Goal: Task Accomplishment & Management: Complete application form

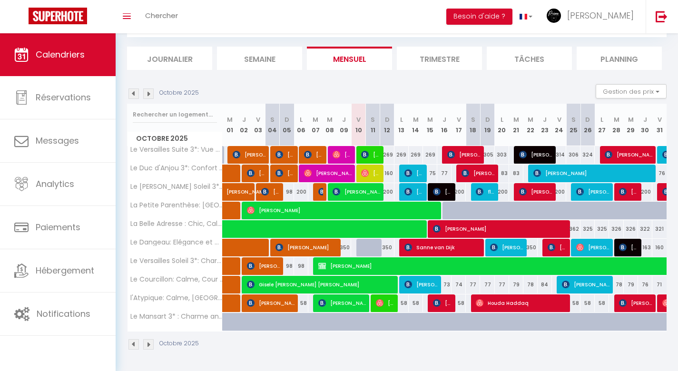
scroll to position [51, 0]
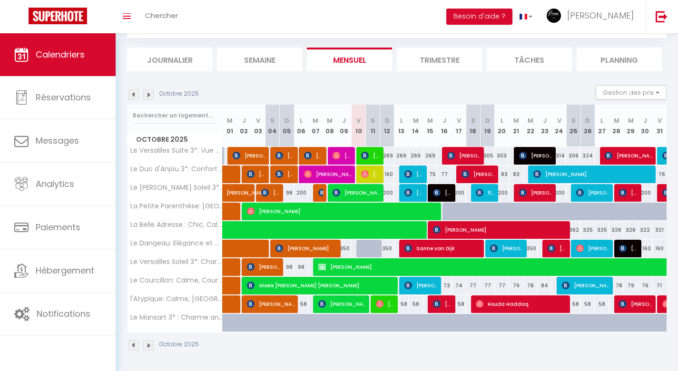
click at [134, 96] on img at bounding box center [133, 94] width 10 height 10
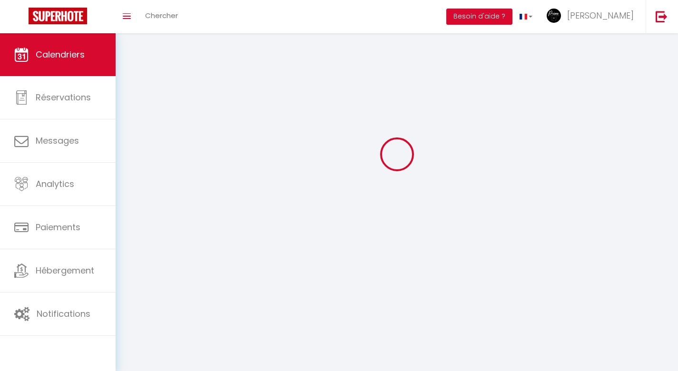
scroll to position [33, 0]
select select
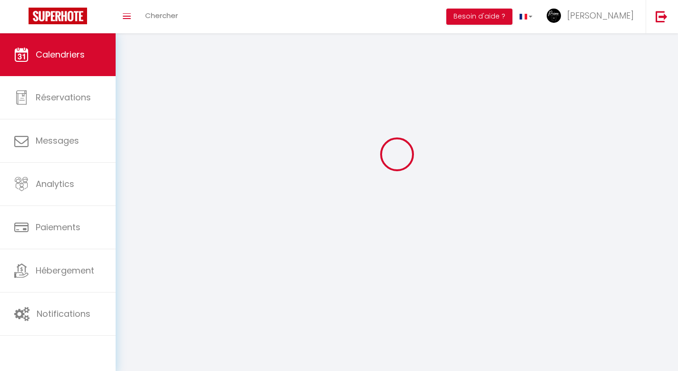
select select
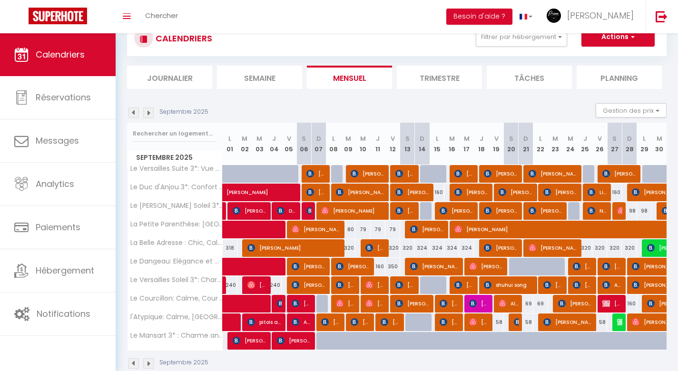
click at [619, 303] on span "[PERSON_NAME]" at bounding box center [612, 303] width 20 height 18
select select "OK"
select select "KO"
select select "1"
select select "0"
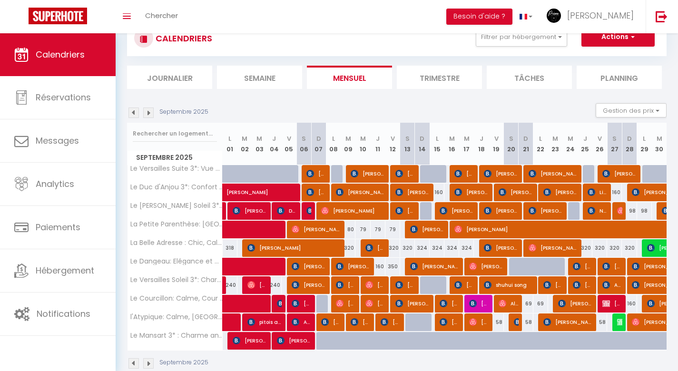
select select "1"
select select
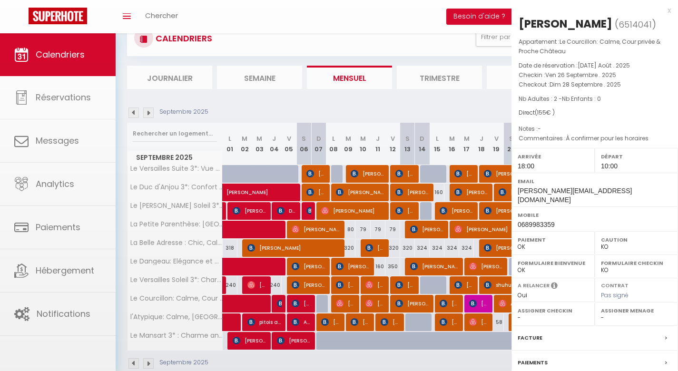
select select "49462"
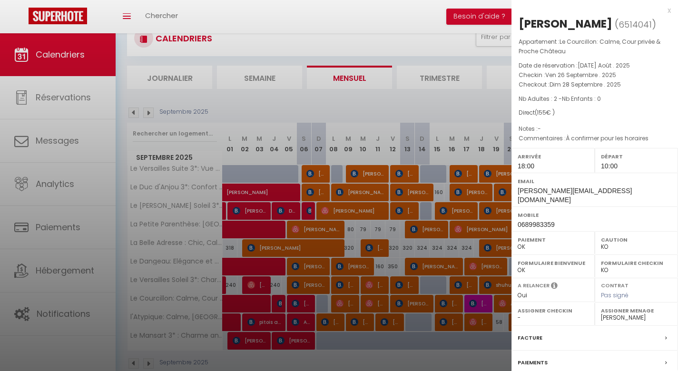
click at [426, 304] on div at bounding box center [339, 185] width 678 height 371
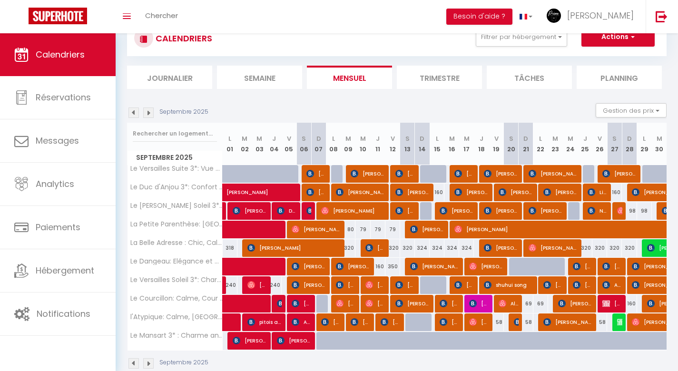
click at [619, 322] on img at bounding box center [621, 322] width 8 height 8
select select "KO"
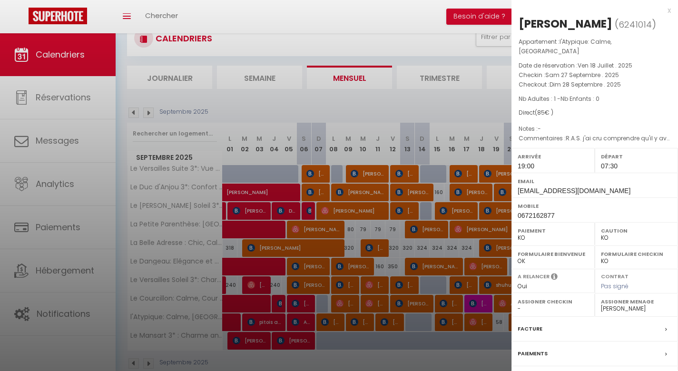
click at [482, 233] on div at bounding box center [339, 185] width 678 height 371
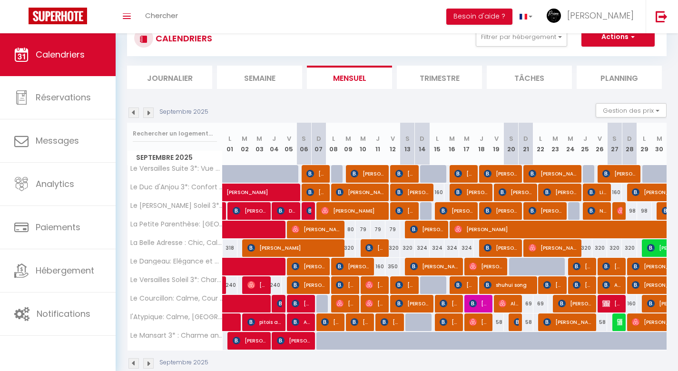
click at [619, 322] on img at bounding box center [621, 322] width 8 height 8
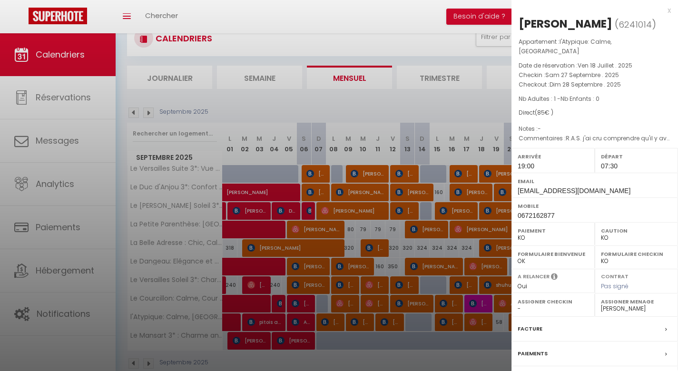
scroll to position [0, 0]
click at [471, 135] on div at bounding box center [339, 185] width 678 height 371
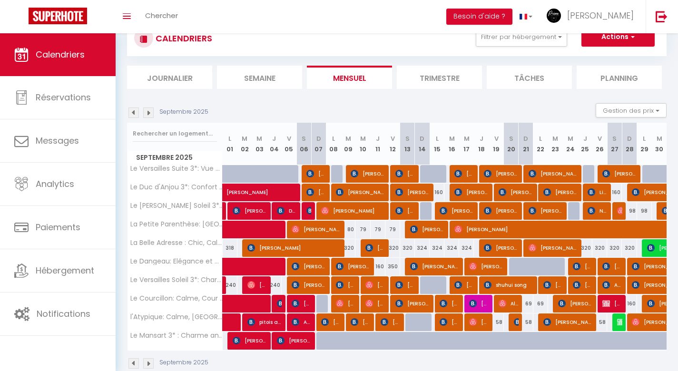
click at [153, 113] on img at bounding box center [148, 113] width 10 height 10
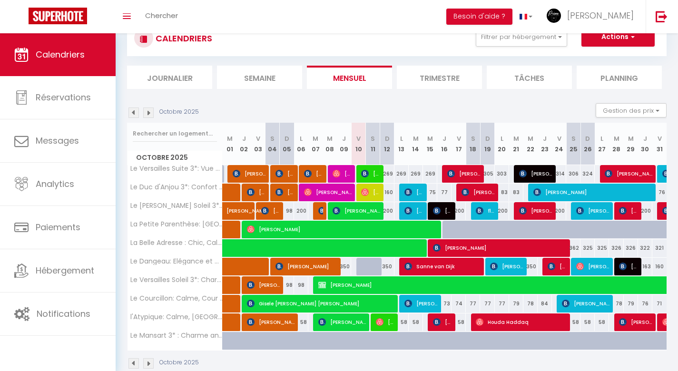
click at [149, 113] on img at bounding box center [148, 113] width 10 height 10
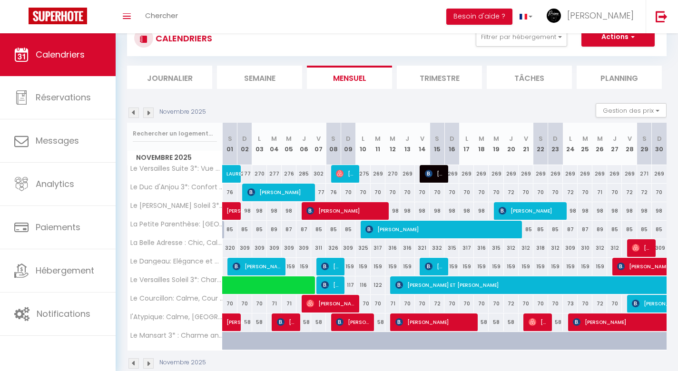
click at [149, 113] on img at bounding box center [148, 113] width 10 height 10
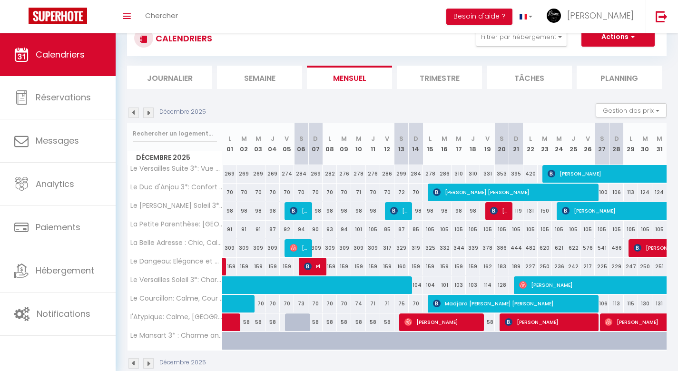
click at [288, 322] on div at bounding box center [292, 323] width 14 height 18
type input "58"
type input "Ven 05 Décembre 2025"
type input "Sam 06 Décembre 2025"
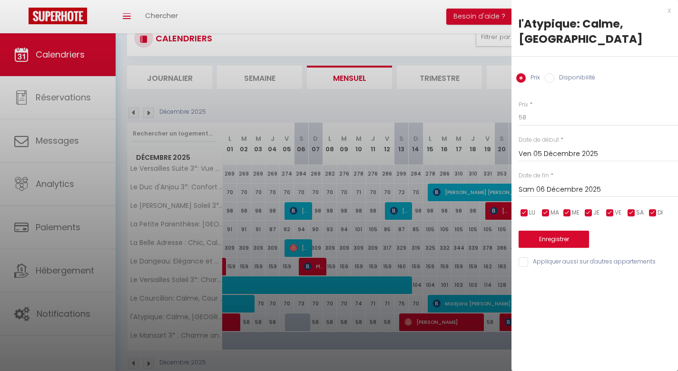
click at [415, 219] on div at bounding box center [339, 185] width 678 height 371
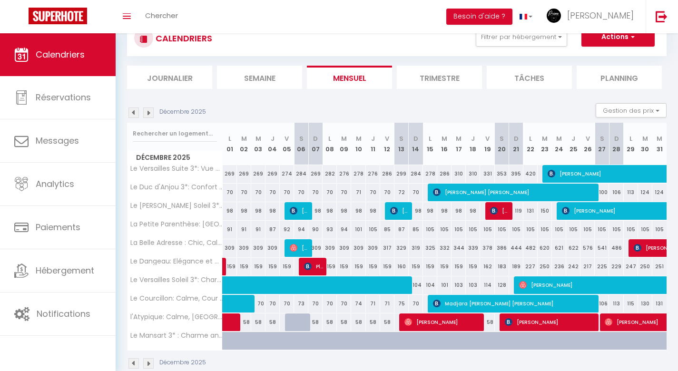
click at [633, 40] on span "button" at bounding box center [631, 37] width 6 height 10
click at [610, 57] on link "Nouvelle réservation" at bounding box center [608, 59] width 83 height 14
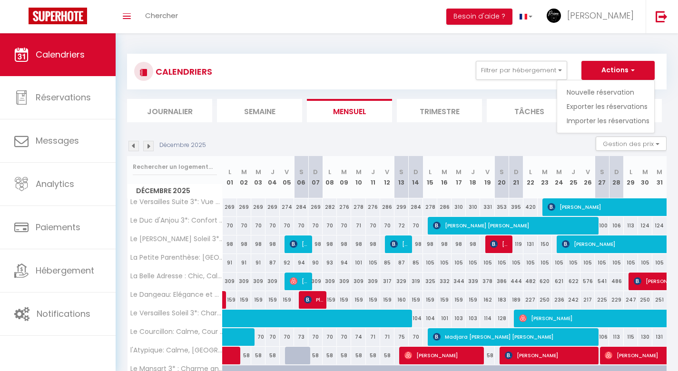
select select
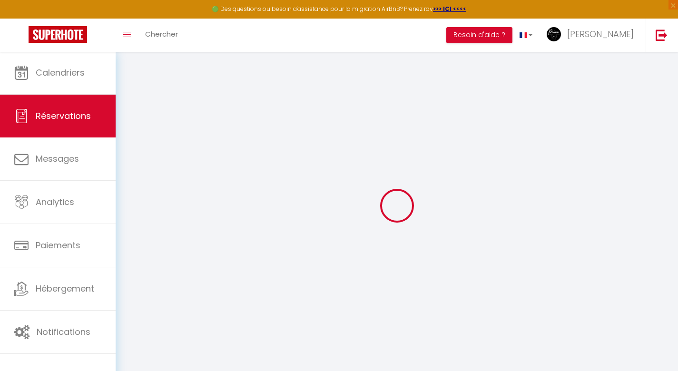
select select
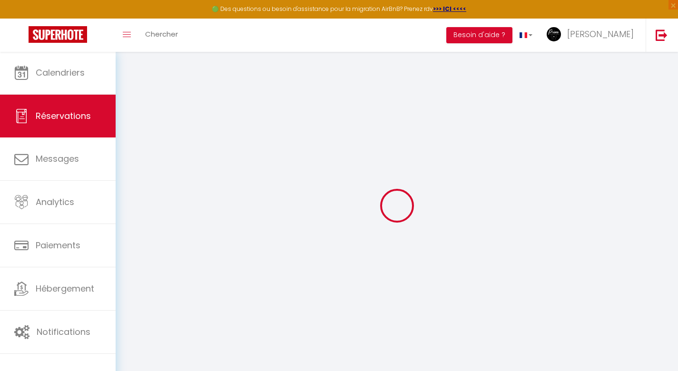
select select
checkbox input "false"
select select
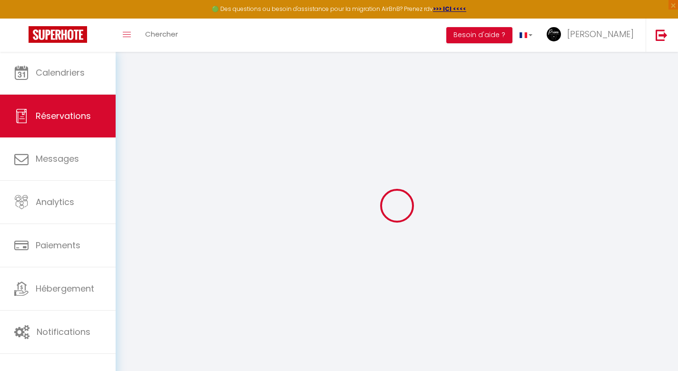
select select
checkbox input "false"
select select
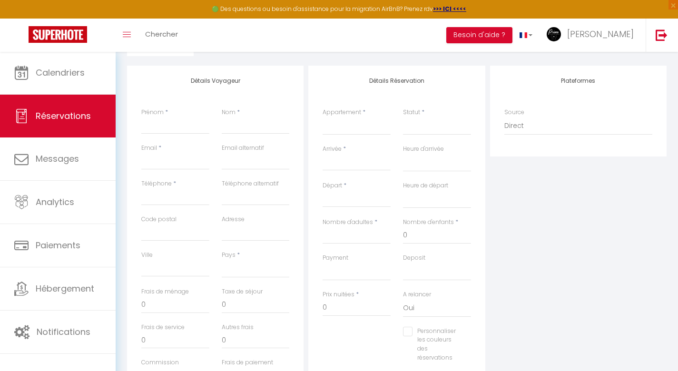
scroll to position [111, 0]
select select "73245"
select select
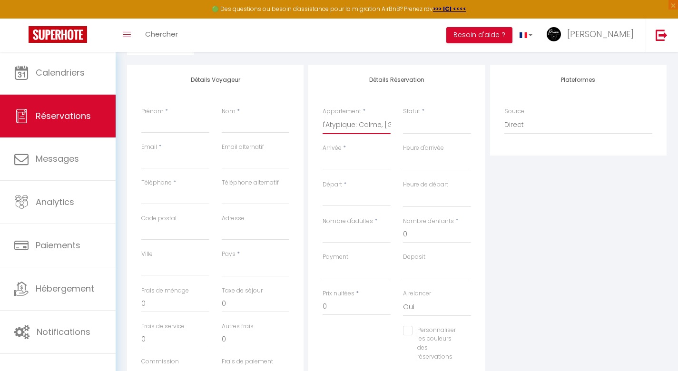
select select
checkbox input "false"
select select
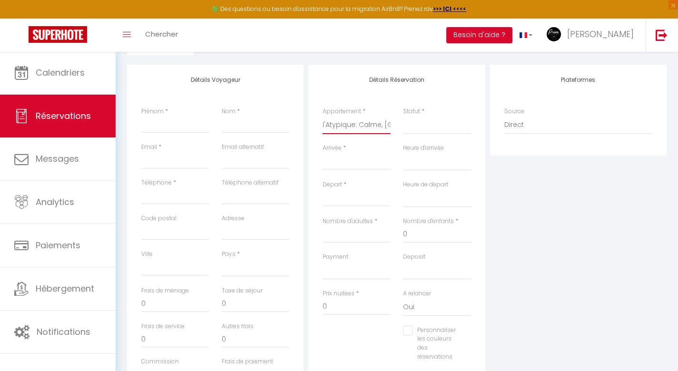
select select
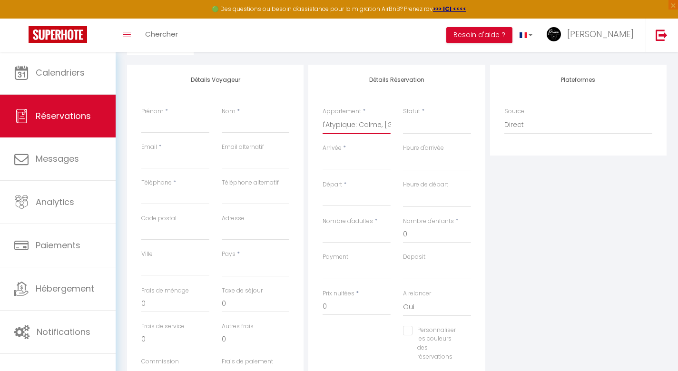
checkbox input "false"
select select "1"
select select
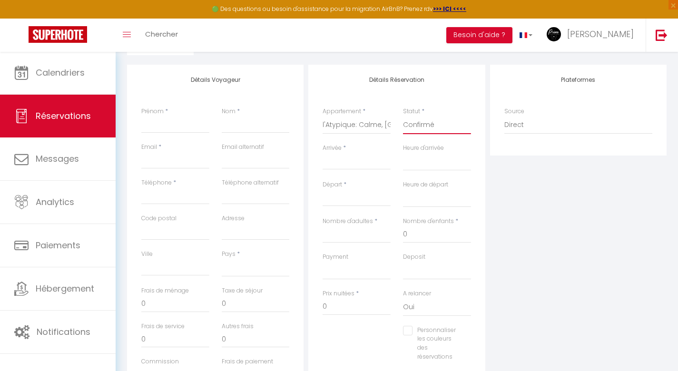
select select
checkbox input "false"
click at [352, 164] on input "Arrivée" at bounding box center [357, 162] width 68 height 12
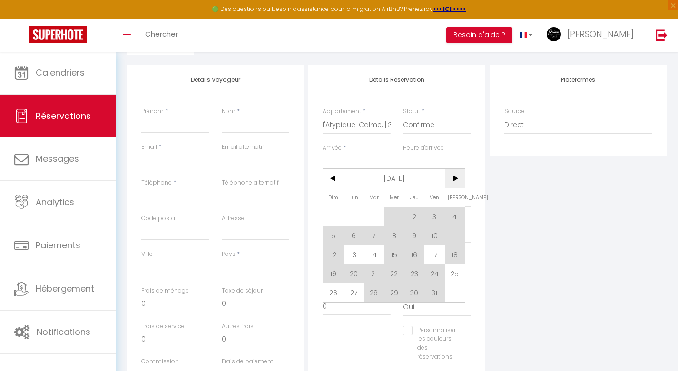
click at [456, 179] on span ">" at bounding box center [455, 178] width 20 height 19
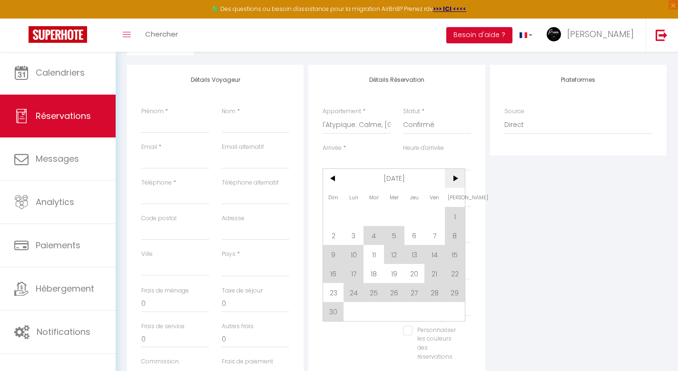
click at [456, 179] on span ">" at bounding box center [455, 178] width 20 height 19
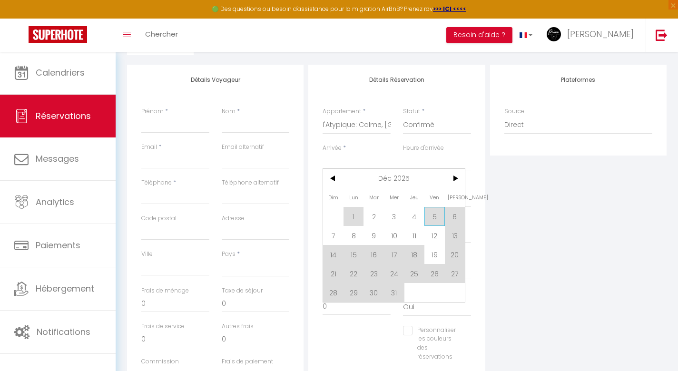
click at [429, 217] on span "5" at bounding box center [434, 216] width 20 height 19
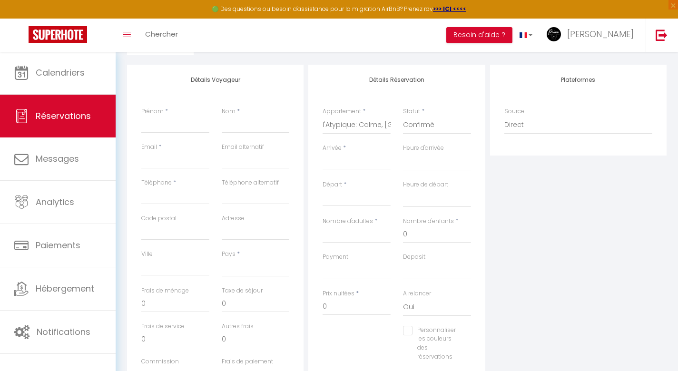
select select
type input "Ven 05 Décembre 2025"
select select
type input "Sam 06 Décembre 2025"
select select
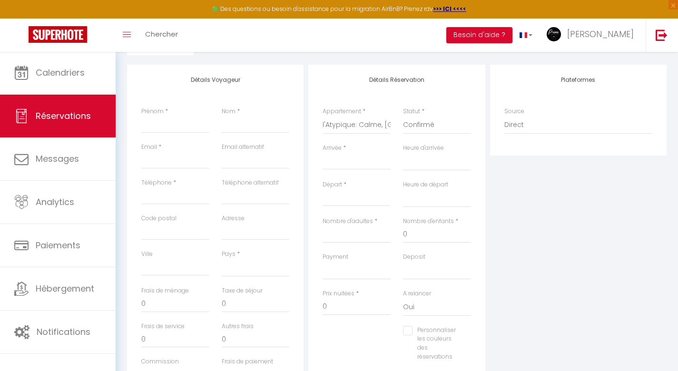
select select
checkbox input "false"
click at [350, 198] on input "Sam 06 Décembre 2025" at bounding box center [357, 199] width 68 height 12
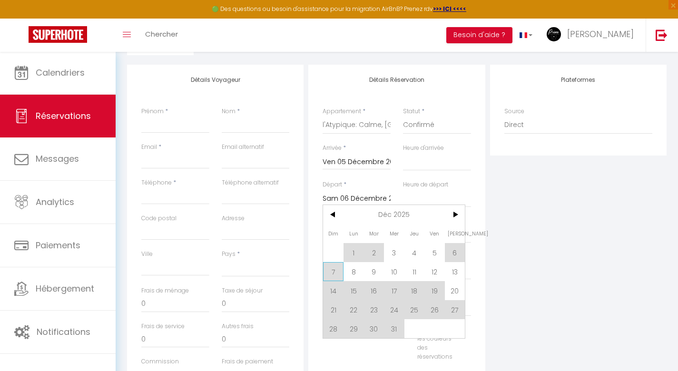
click at [334, 270] on span "7" at bounding box center [333, 271] width 20 height 19
select select
type input "Dim 07 Décembre 2025"
select select
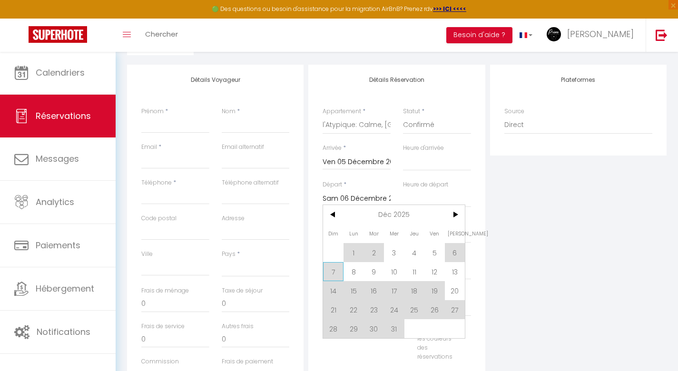
select select
checkbox input "false"
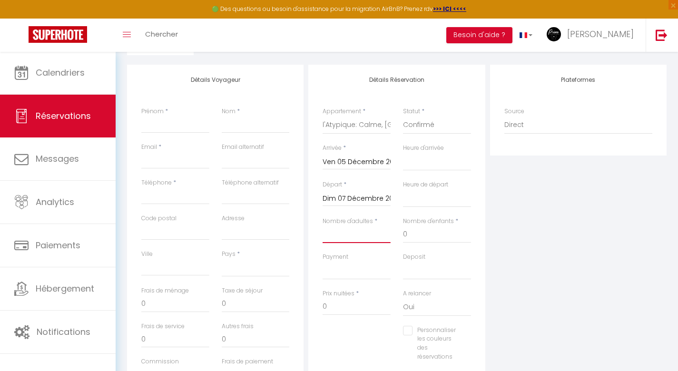
type input "1"
select select
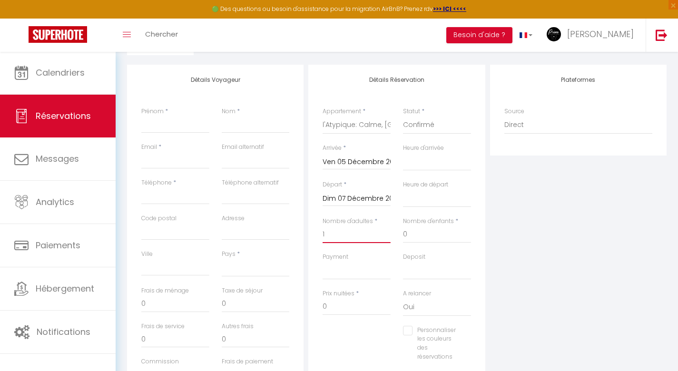
select select
checkbox input "false"
select select
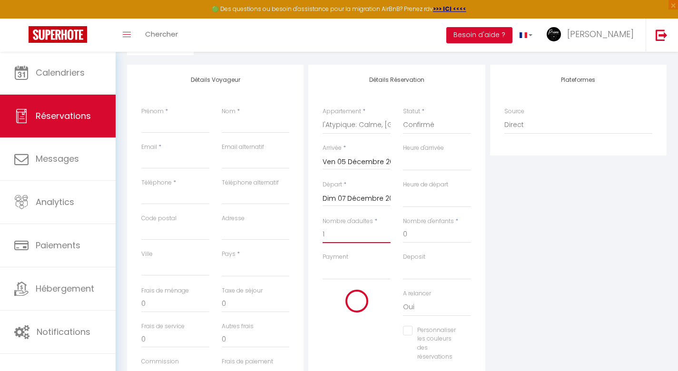
select select
checkbox input "false"
type input "1"
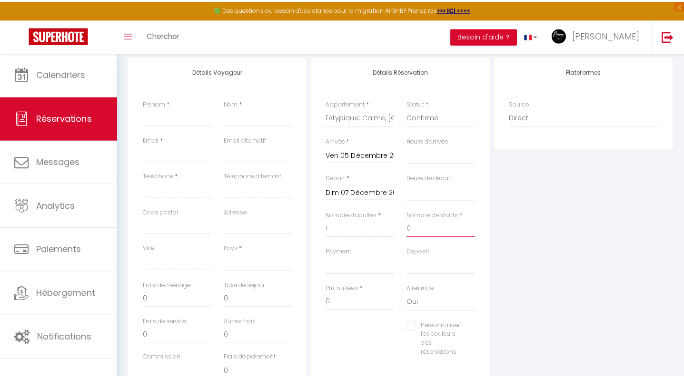
scroll to position [115, 0]
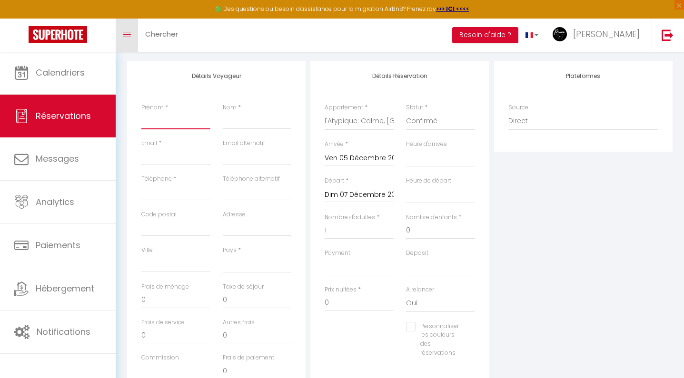
type input "N"
select select
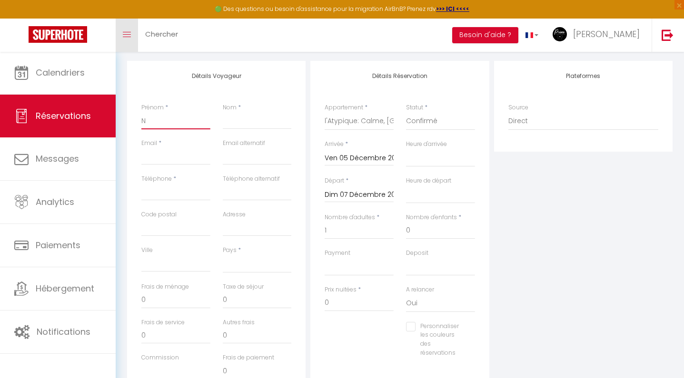
select select
checkbox input "false"
type input "Ni"
select select
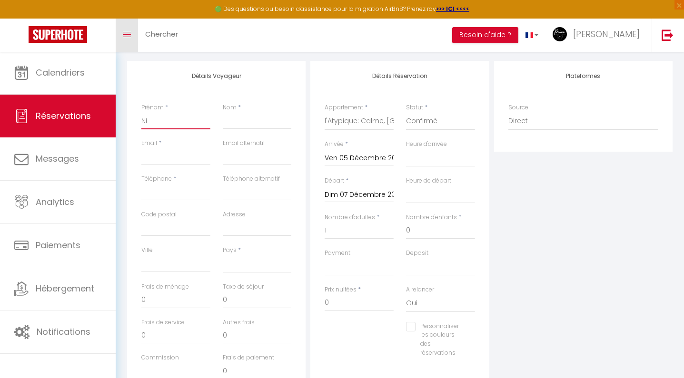
select select
checkbox input "false"
type input "Nic"
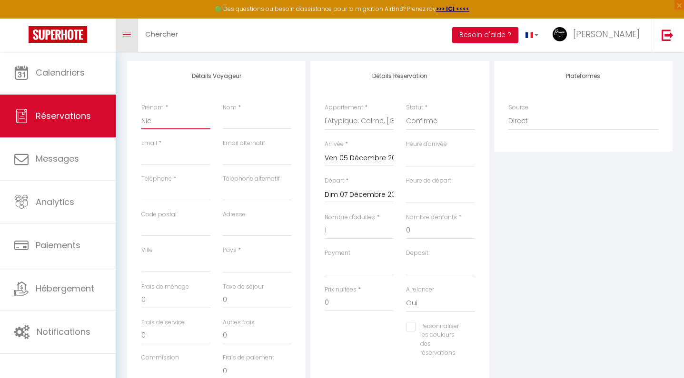
select select
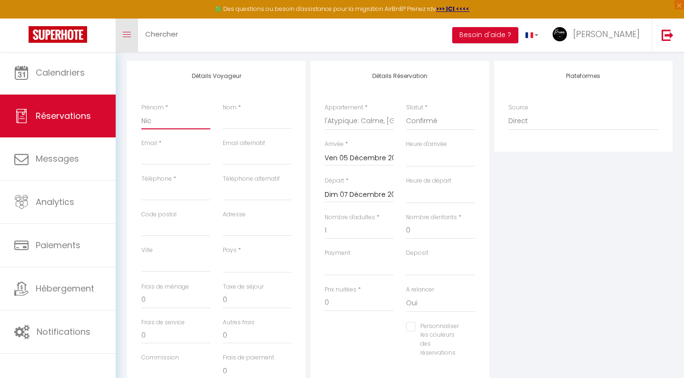
checkbox input "false"
type input "Nico"
select select
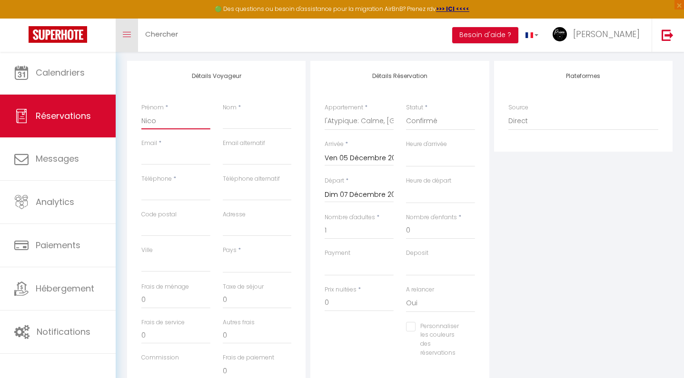
select select
checkbox input "false"
type input "Nicol"
select select
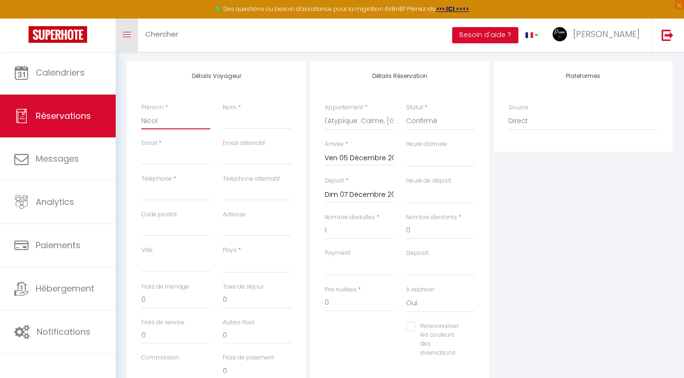
select select
checkbox input "false"
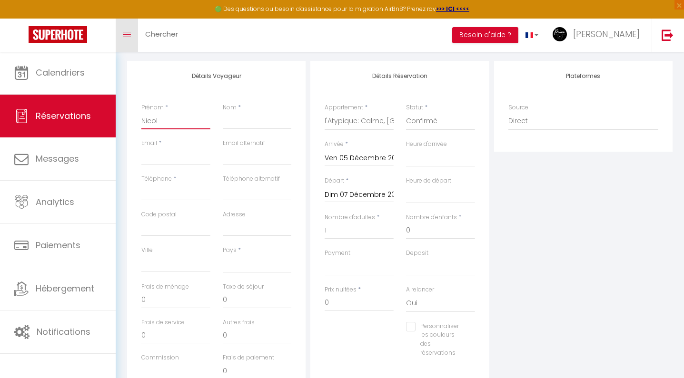
type input "[PERSON_NAME]"
select select
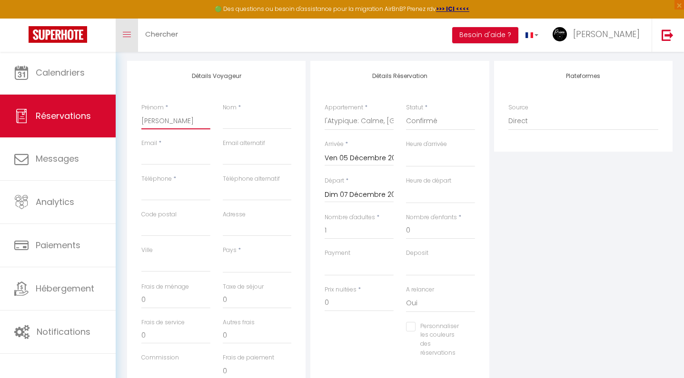
select select
checkbox input "false"
type input "[PERSON_NAME]"
select select
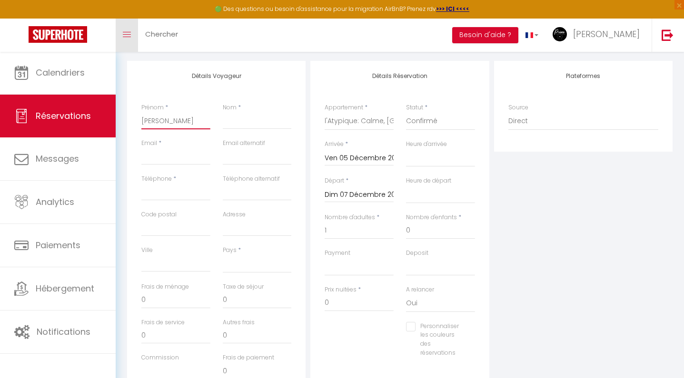
select select
checkbox input "false"
type input "[PERSON_NAME]"
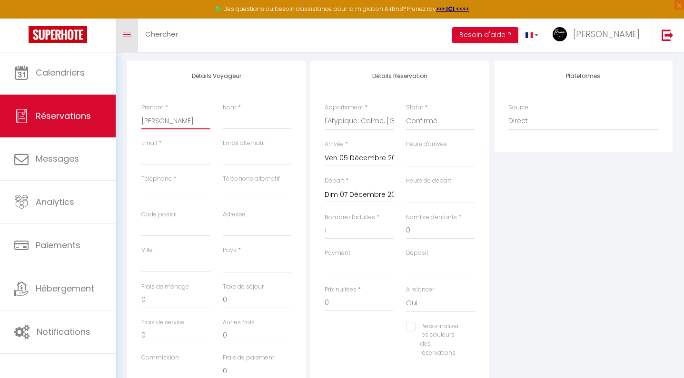
select select
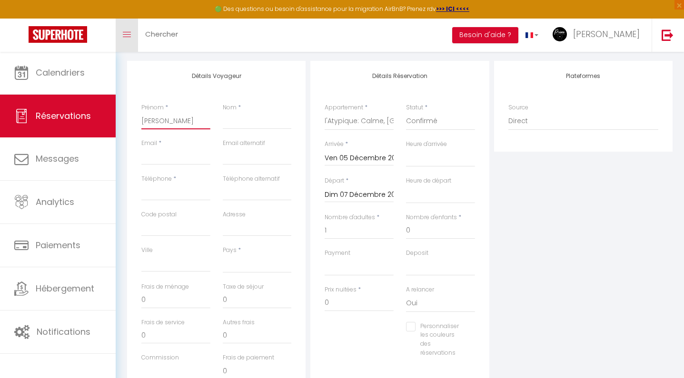
checkbox input "false"
type input "[PERSON_NAME]"
type input "C"
select select
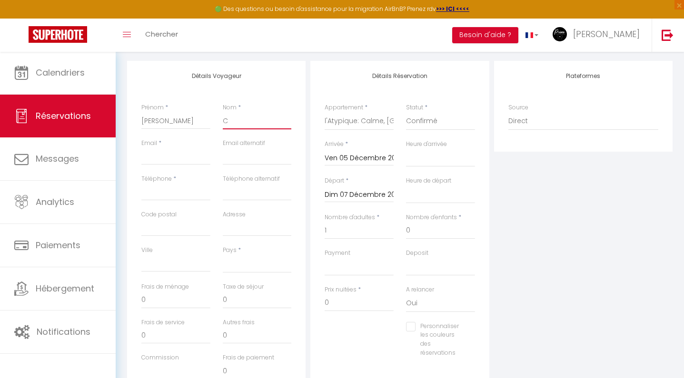
select select
checkbox input "false"
type input "Ch"
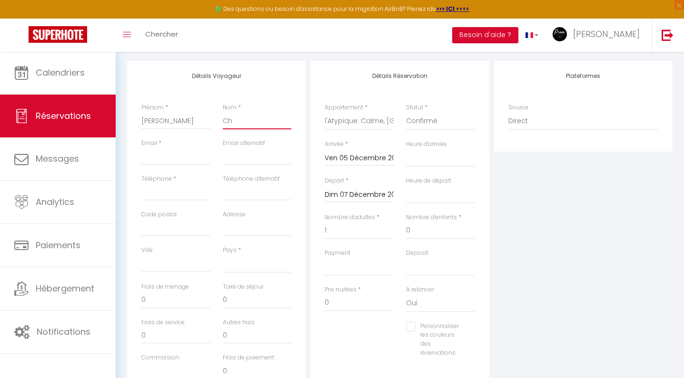
select select
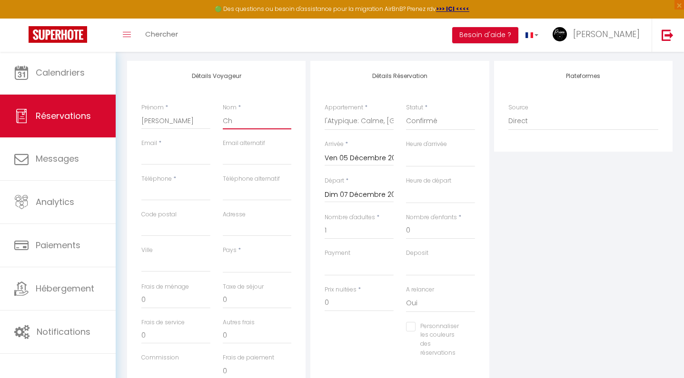
checkbox input "false"
type input "Cha"
select select
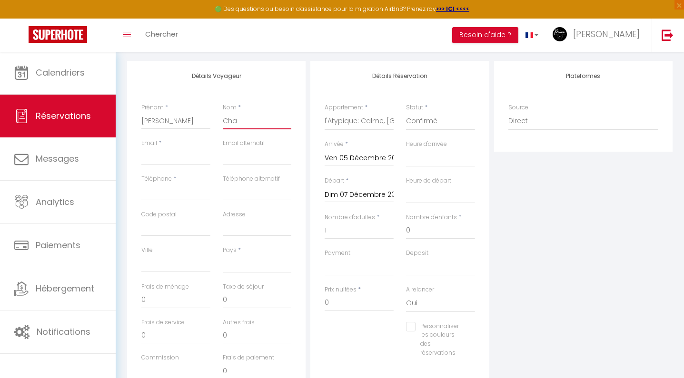
select select
checkbox input "false"
type input "Char"
select select
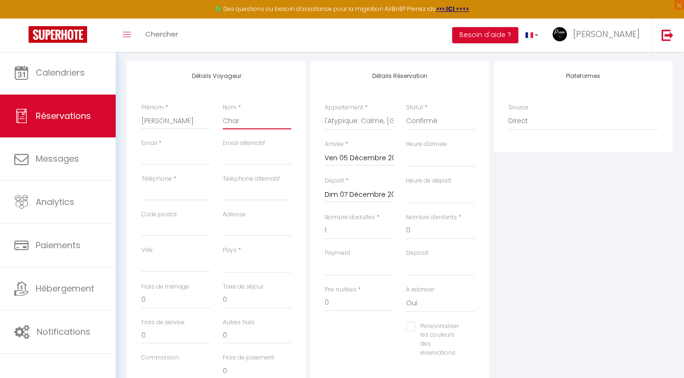
select select
checkbox input "false"
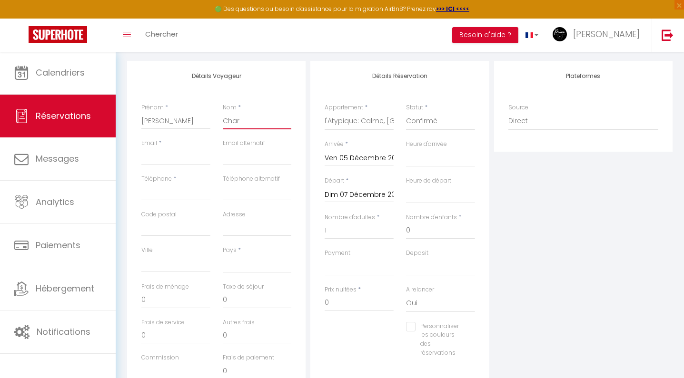
type input "Charr"
select select
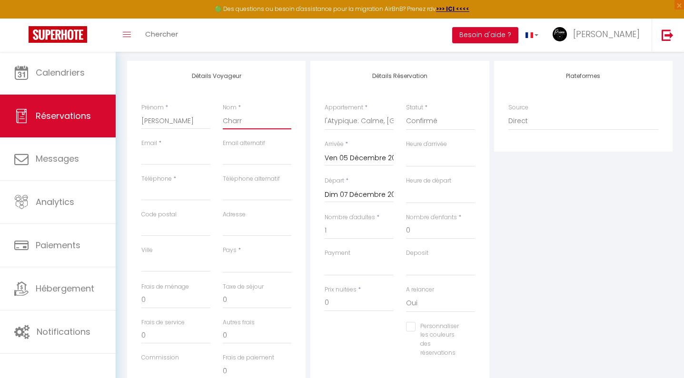
select select
checkbox input "false"
type input "Charri"
select select
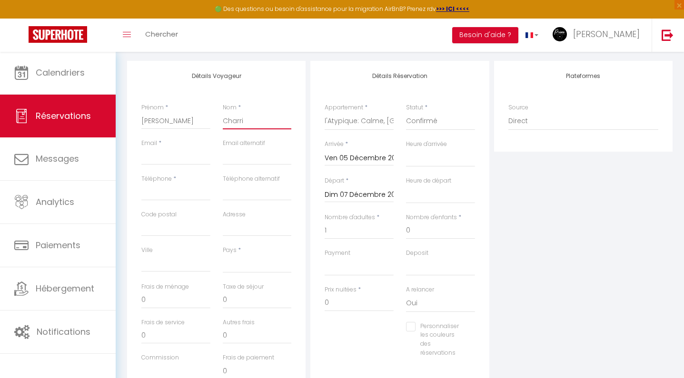
select select
checkbox input "false"
type input "Charrie"
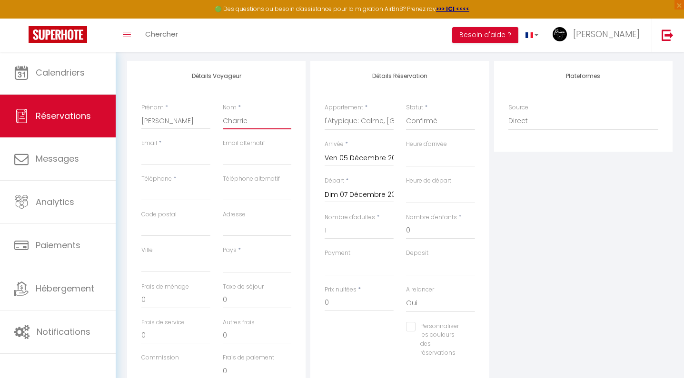
select select
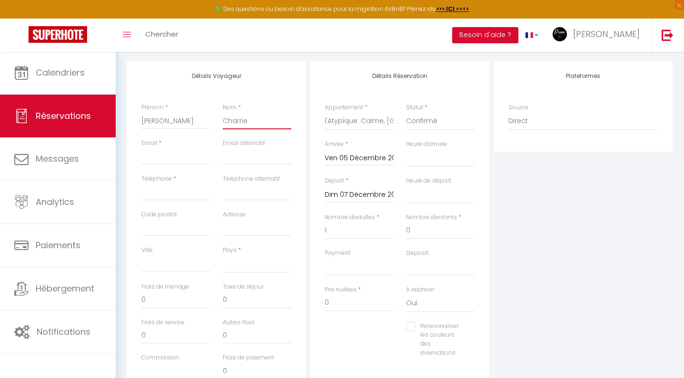
checkbox input "false"
type input "Charrier"
select select
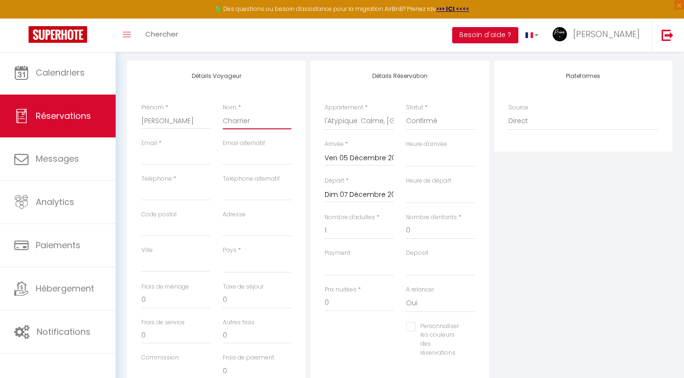
select select
checkbox input "false"
type input "Charrier"
paste input "[EMAIL_ADDRESS][DOMAIN_NAME]"
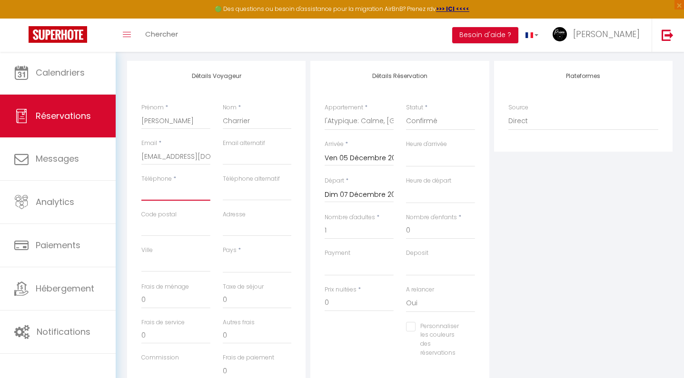
paste input "0672162877"
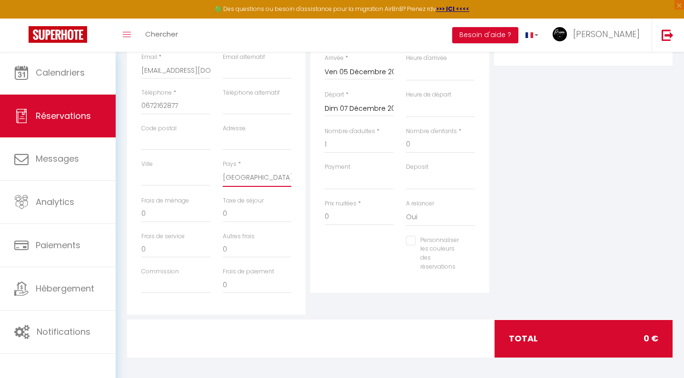
scroll to position [200, 0]
click at [150, 215] on input "0" at bounding box center [175, 214] width 69 height 17
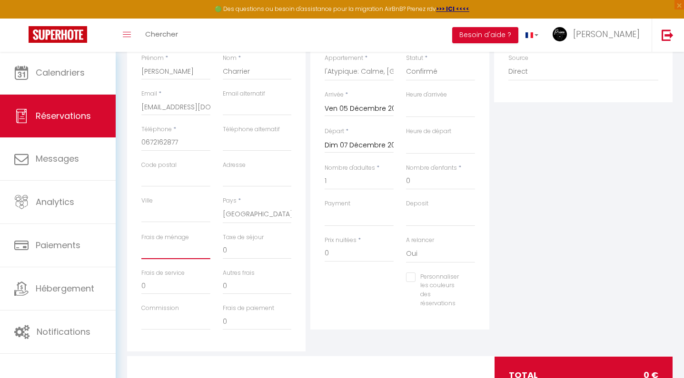
scroll to position [165, 0]
click at [332, 252] on input "0" at bounding box center [358, 253] width 69 height 17
click at [546, 219] on div "Plateformes Source Direct [DOMAIN_NAME] [DOMAIN_NAME] Chalet montagne Expedia G…" at bounding box center [582, 181] width 183 height 340
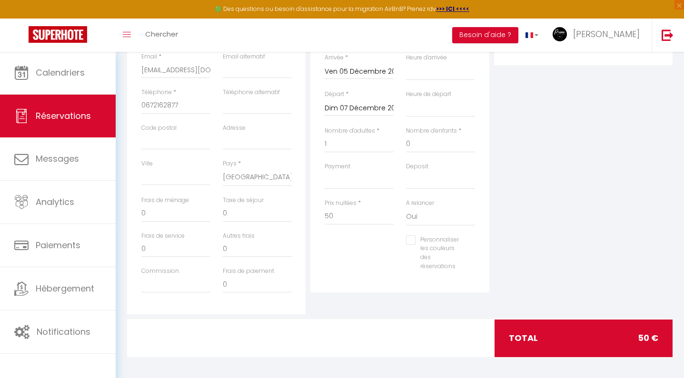
scroll to position [200, 0]
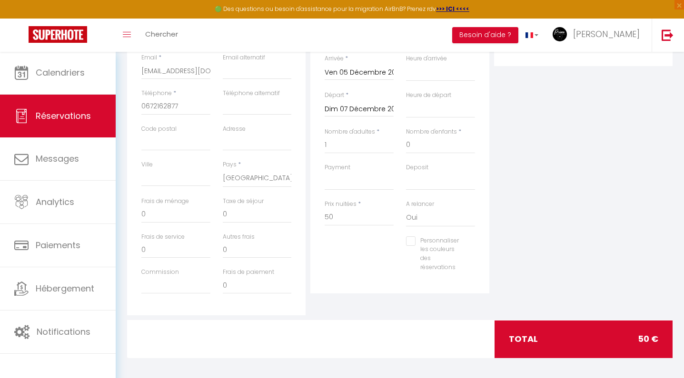
click at [173, 224] on div "Frais de ménage 0" at bounding box center [175, 215] width 81 height 36
click at [174, 216] on input "0" at bounding box center [175, 214] width 69 height 17
click at [526, 203] on div "Plateformes Source Direct [DOMAIN_NAME] [DOMAIN_NAME] Chalet montagne Expedia G…" at bounding box center [582, 145] width 183 height 340
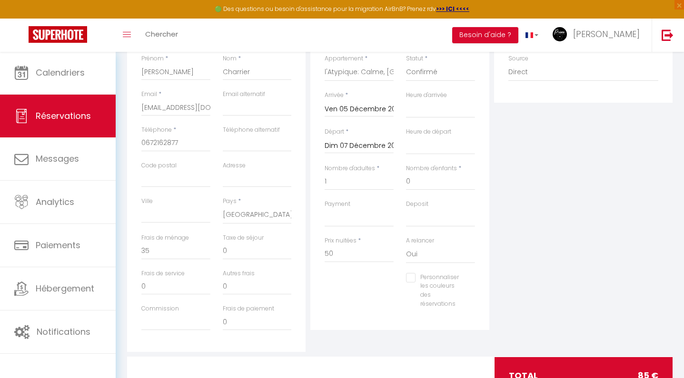
scroll to position [162, 0]
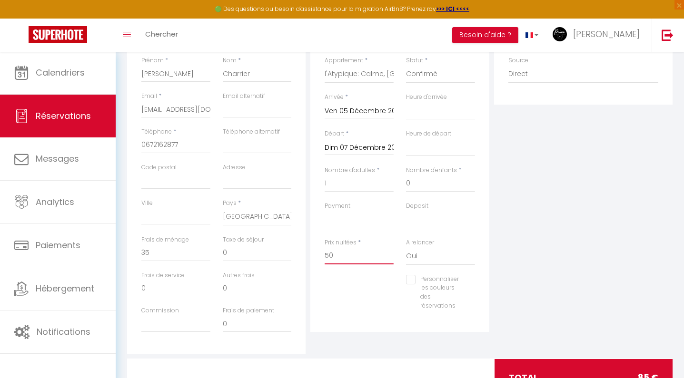
click at [343, 259] on input "50" at bounding box center [358, 255] width 69 height 17
click at [505, 230] on div "Plateformes Source Direct [DOMAIN_NAME] [DOMAIN_NAME] Chalet montagne Expedia G…" at bounding box center [582, 184] width 183 height 340
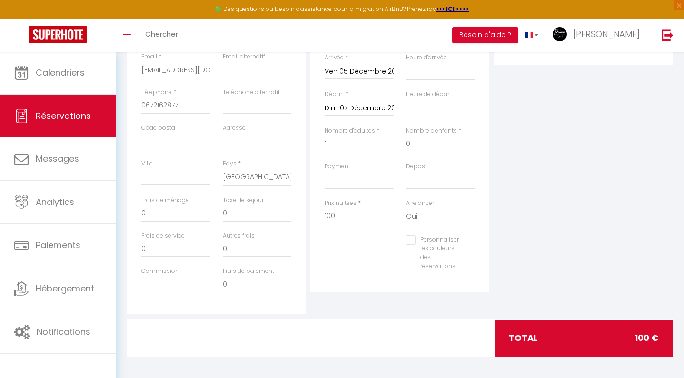
scroll to position [200, 0]
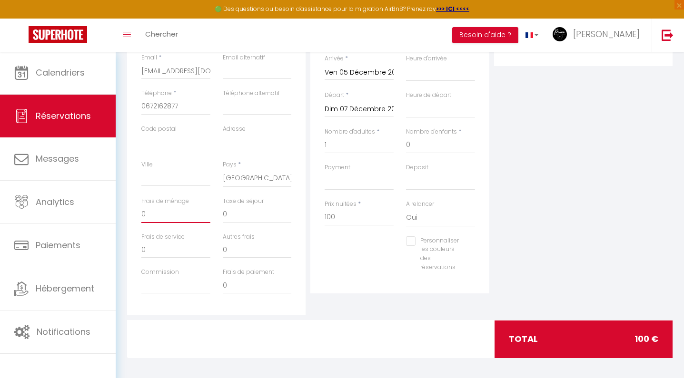
click at [149, 210] on input "0" at bounding box center [175, 214] width 69 height 17
click at [516, 196] on div "Plateformes Source Direct [DOMAIN_NAME] [DOMAIN_NAME] Chalet montagne Expedia G…" at bounding box center [582, 145] width 183 height 340
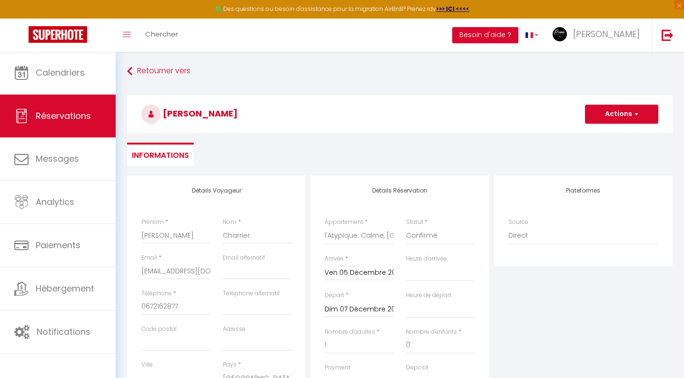
scroll to position [0, 0]
click at [623, 119] on button "Actions" at bounding box center [621, 114] width 73 height 19
click at [607, 136] on link "Enregistrer" at bounding box center [611, 135] width 75 height 12
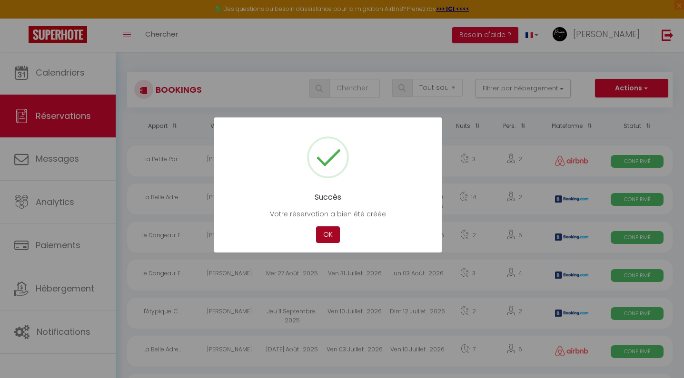
click at [330, 238] on button "OK" at bounding box center [328, 234] width 24 height 17
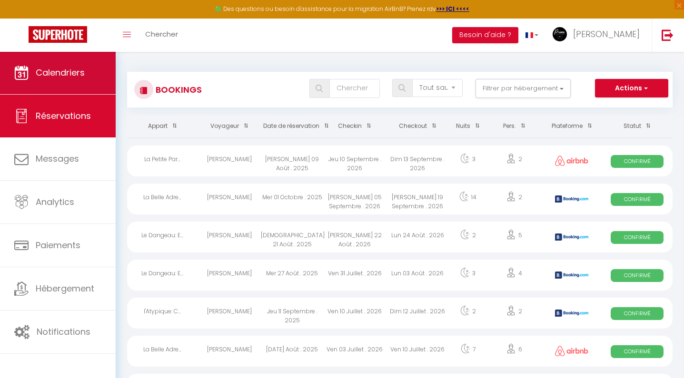
click at [80, 83] on link "Calendriers" at bounding box center [58, 72] width 116 height 43
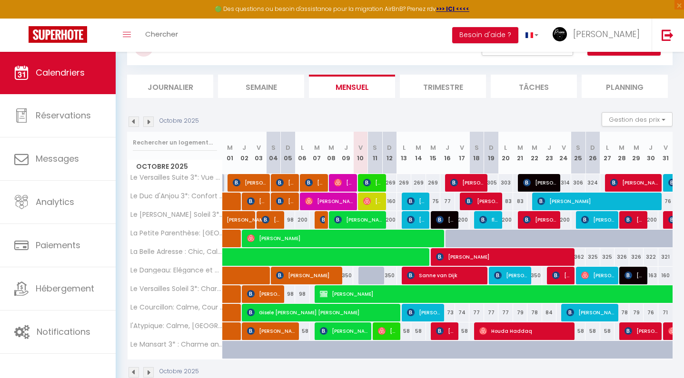
scroll to position [43, 0]
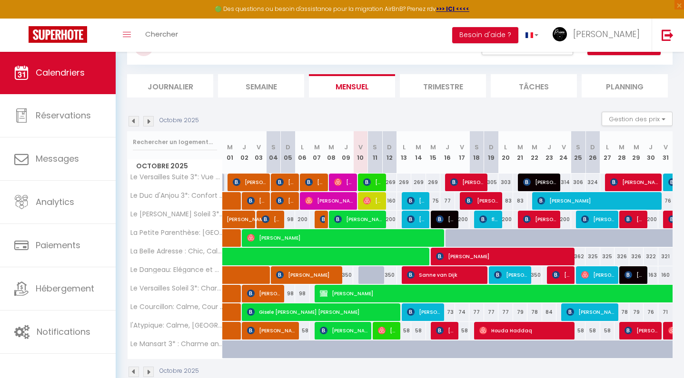
click at [147, 118] on img at bounding box center [148, 121] width 10 height 10
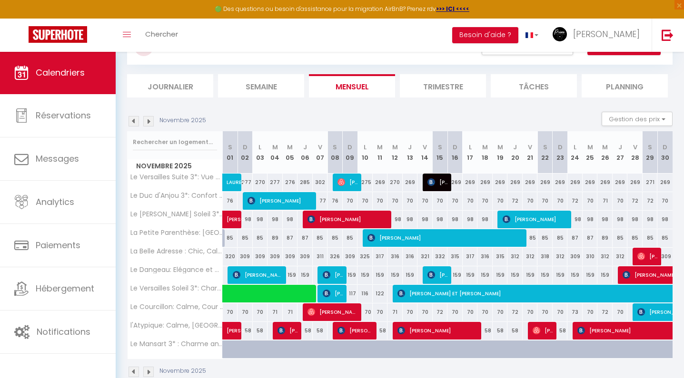
click at [149, 122] on img at bounding box center [148, 121] width 10 height 10
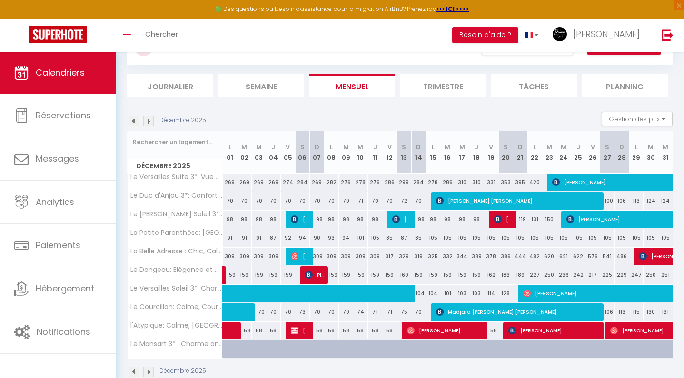
click at [149, 122] on img at bounding box center [148, 121] width 10 height 10
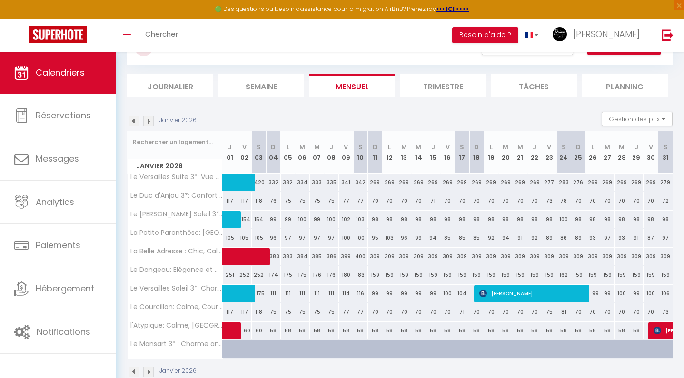
click at [139, 121] on div "Janvier 2026" at bounding box center [163, 121] width 72 height 10
click at [130, 117] on img at bounding box center [133, 121] width 10 height 10
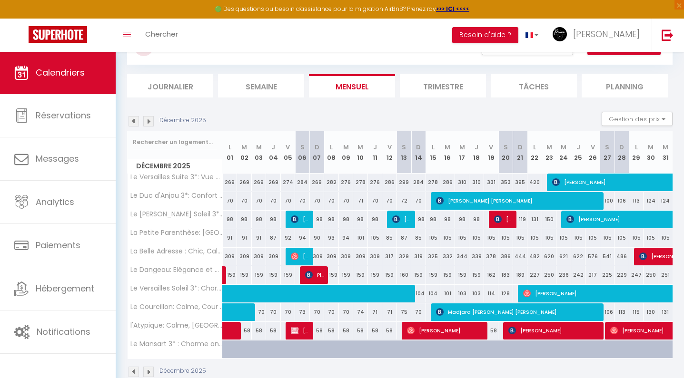
click at [303, 334] on span "[PERSON_NAME]" at bounding box center [301, 331] width 20 height 18
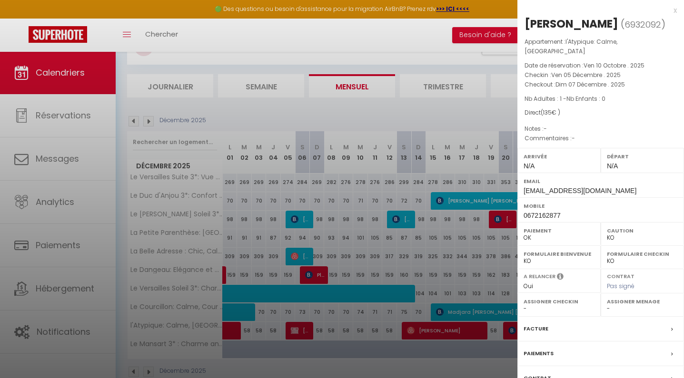
click at [443, 262] on div at bounding box center [342, 189] width 684 height 378
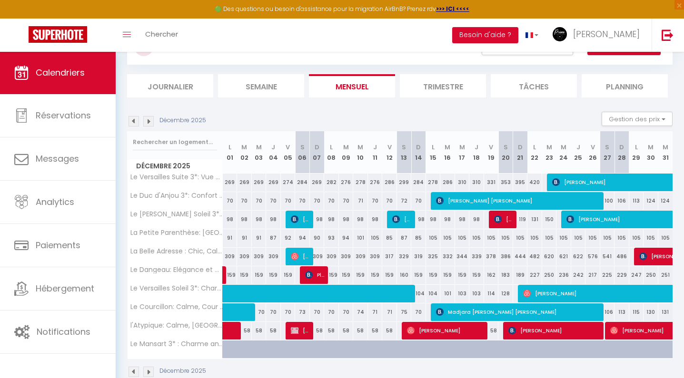
click at [471, 202] on span "[PERSON_NAME] [PERSON_NAME]" at bounding box center [519, 201] width 167 height 18
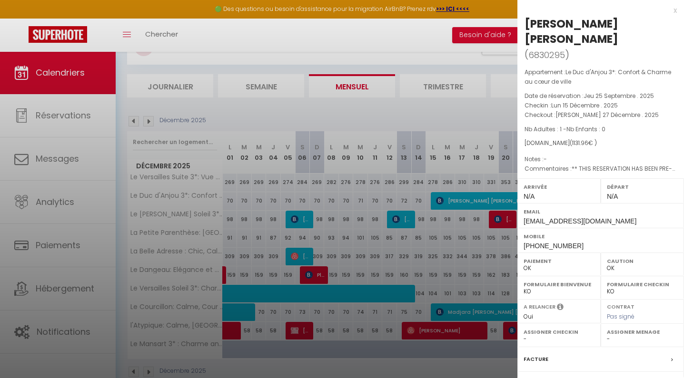
click at [433, 286] on div at bounding box center [342, 189] width 684 height 378
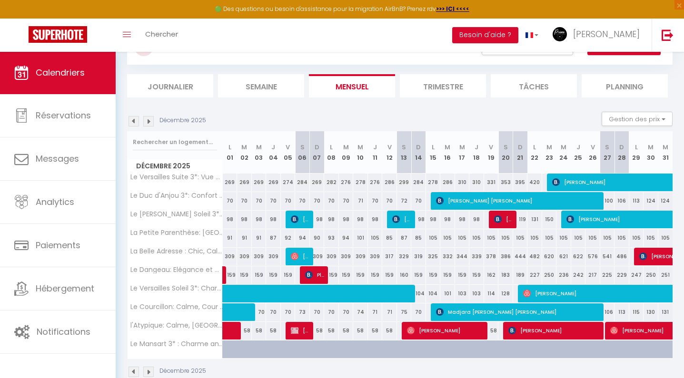
click at [457, 313] on span "Madjara [PERSON_NAME] [PERSON_NAME]" at bounding box center [519, 312] width 167 height 18
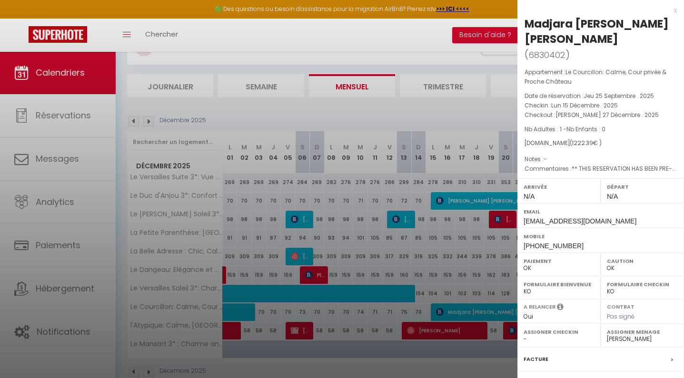
click at [460, 226] on div at bounding box center [342, 189] width 684 height 378
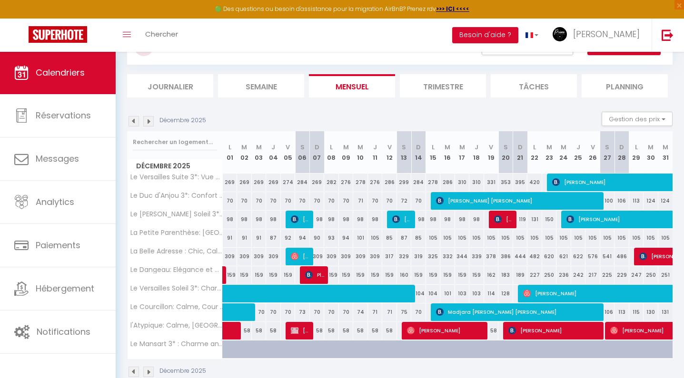
click at [464, 199] on span "[PERSON_NAME] [PERSON_NAME]" at bounding box center [519, 201] width 167 height 18
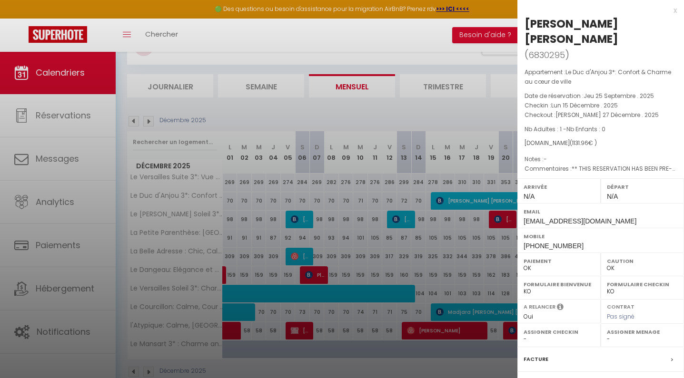
click at [459, 308] on div at bounding box center [342, 189] width 684 height 378
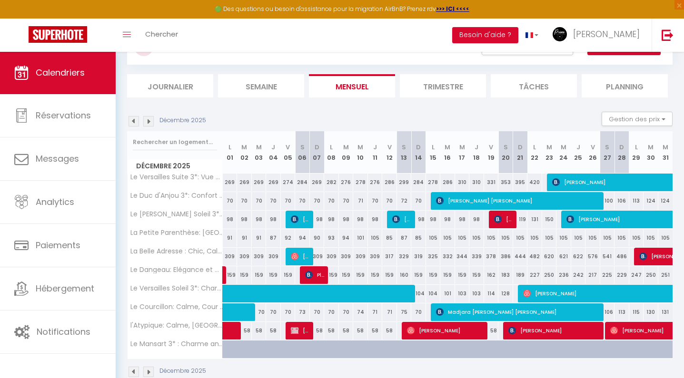
click at [459, 308] on span "Madjara [PERSON_NAME] [PERSON_NAME]" at bounding box center [519, 312] width 167 height 18
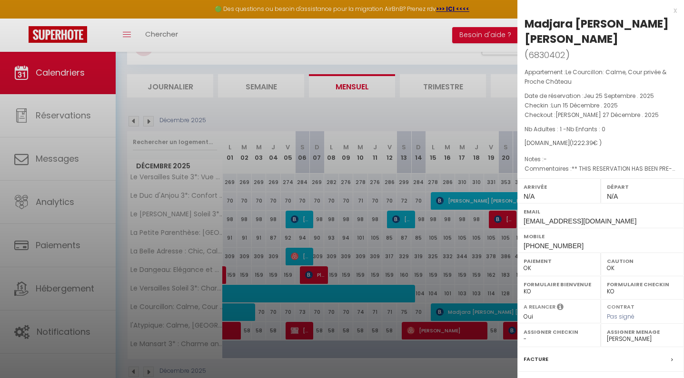
click at [483, 199] on div at bounding box center [342, 189] width 684 height 378
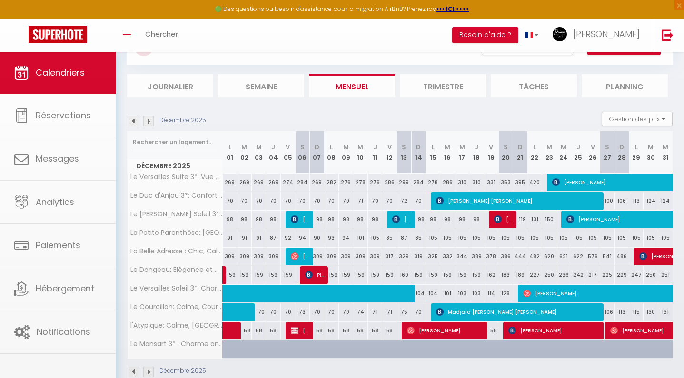
click at [483, 199] on span "[PERSON_NAME] [PERSON_NAME]" at bounding box center [519, 201] width 167 height 18
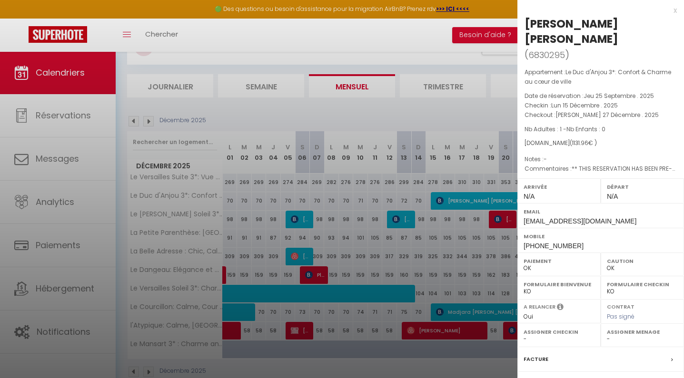
click at [508, 291] on div at bounding box center [342, 189] width 684 height 378
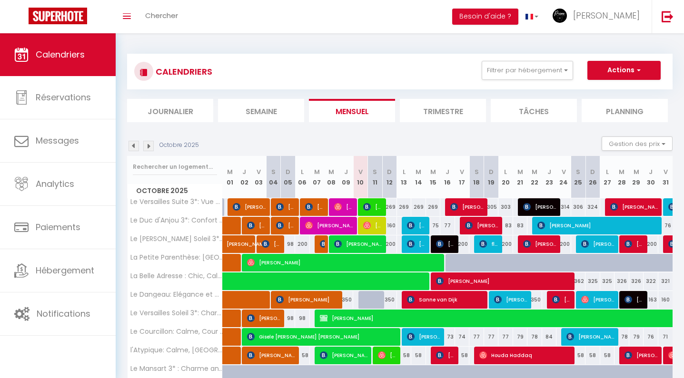
click at [132, 145] on img at bounding box center [133, 146] width 10 height 10
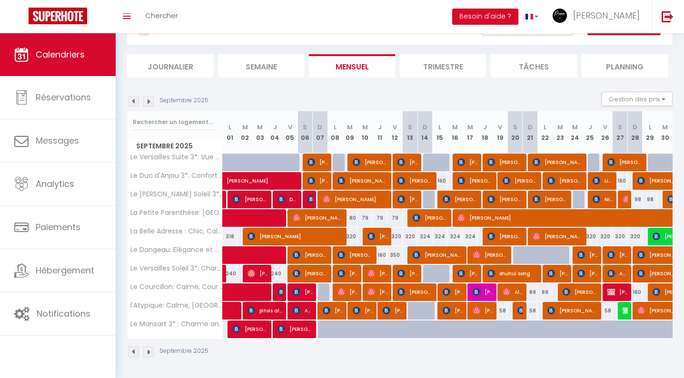
scroll to position [44, 0]
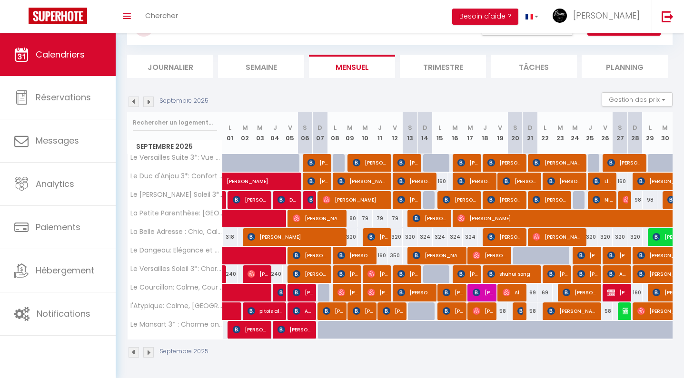
click at [625, 310] on img at bounding box center [626, 311] width 8 height 8
select select "KO"
select select "1"
select select "0"
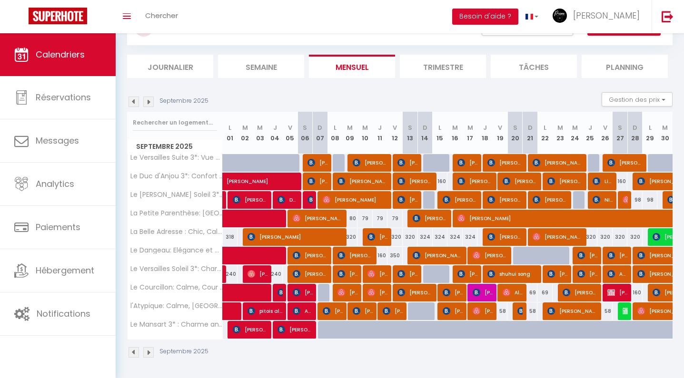
select select "1"
select select
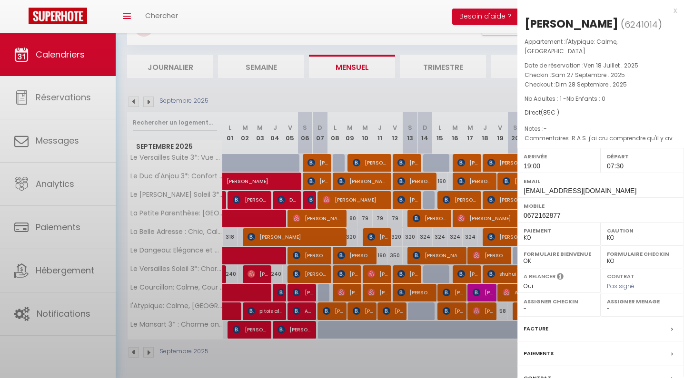
select select "49462"
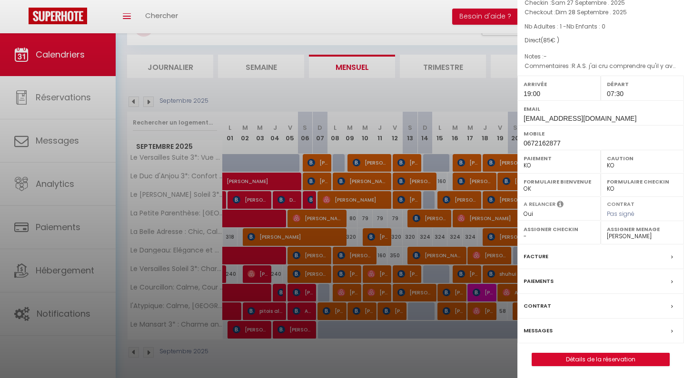
scroll to position [72, 0]
click at [539, 258] on label "Facture" at bounding box center [535, 257] width 25 height 10
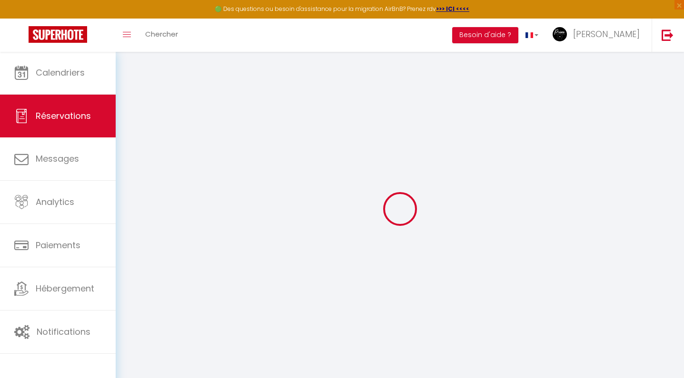
select select "cleaning"
select select
checkbox input "false"
type textarea "R.A.S. j'ai cru comprendre qu'il y avait une vidéo explicative pour accéder à l…"
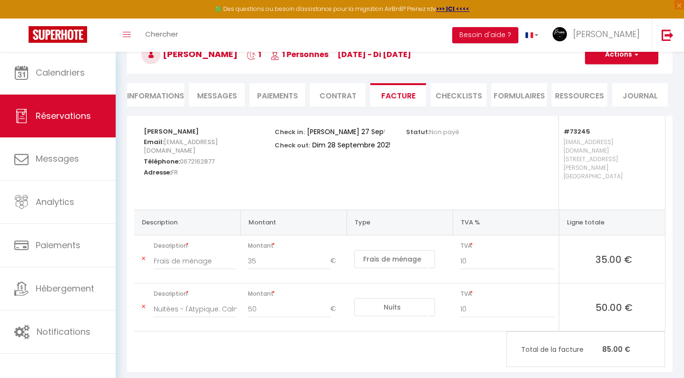
scroll to position [59, 0]
